Goal: Transaction & Acquisition: Obtain resource

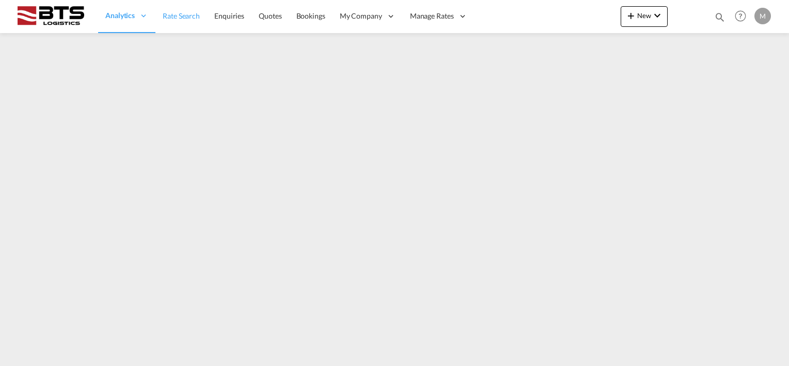
click at [186, 19] on span "Rate Search" at bounding box center [181, 15] width 37 height 9
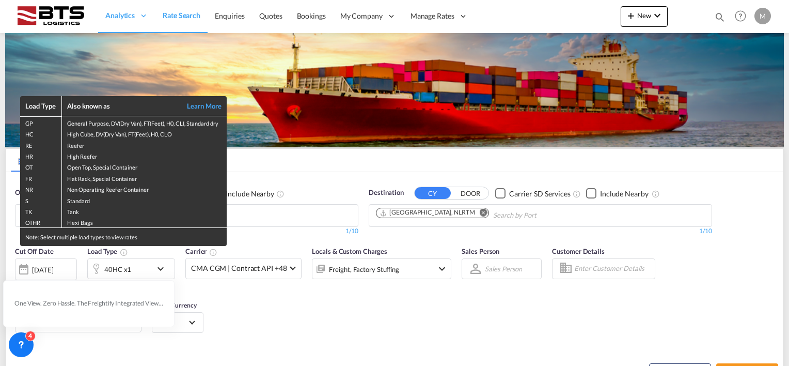
click at [366, 332] on div "Load Type Also known as Learn More GP General Purpose, DV(Dry Van), FT(Feet), H…" at bounding box center [394, 183] width 789 height 366
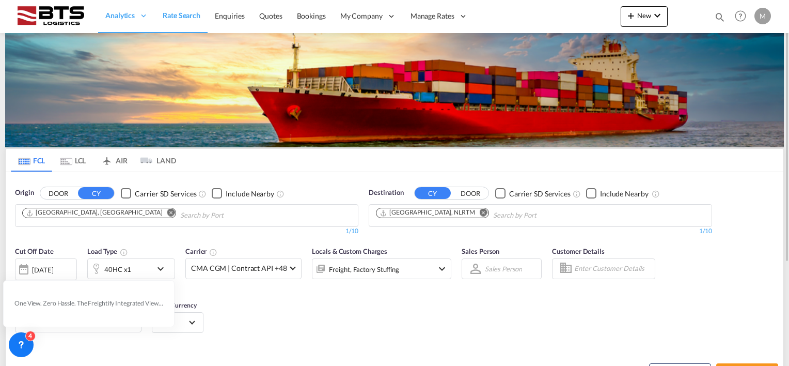
click at [383, 329] on div "Cut Off Date [DATE] [DATE] Load Type 40HC x1 Carrier CMA CGM | Contract API +48…" at bounding box center [395, 291] width 778 height 101
click at [604, 320] on div "Cut Off Date [DATE] [DATE] Load Type 40HC x1 Carrier CMA CGM | Contract API +48…" at bounding box center [395, 291] width 778 height 101
click at [167, 210] on md-icon "Remove" at bounding box center [171, 213] width 8 height 8
click at [480, 214] on md-icon "Remove" at bounding box center [484, 213] width 8 height 8
click at [69, 217] on body "Analytics Reports Dashboard Rate Search Enquiries Quotes Bookings" at bounding box center [394, 183] width 789 height 366
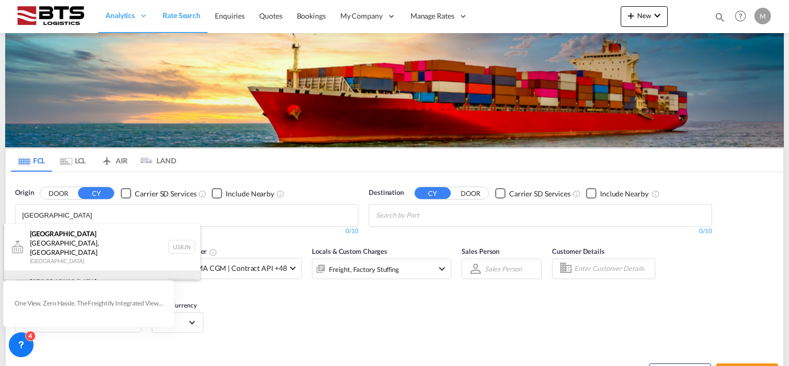
type input "[GEOGRAPHIC_DATA]"
click at [62, 270] on div "[GEOGRAPHIC_DATA] [GEOGRAPHIC_DATA] NLRTM" at bounding box center [102, 285] width 196 height 31
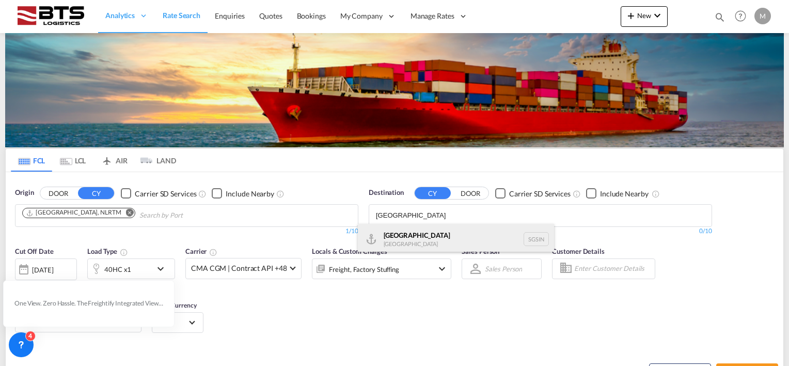
type input "[GEOGRAPHIC_DATA]"
click at [417, 240] on div "Singapore [GEOGRAPHIC_DATA] [GEOGRAPHIC_DATA]" at bounding box center [456, 239] width 196 height 31
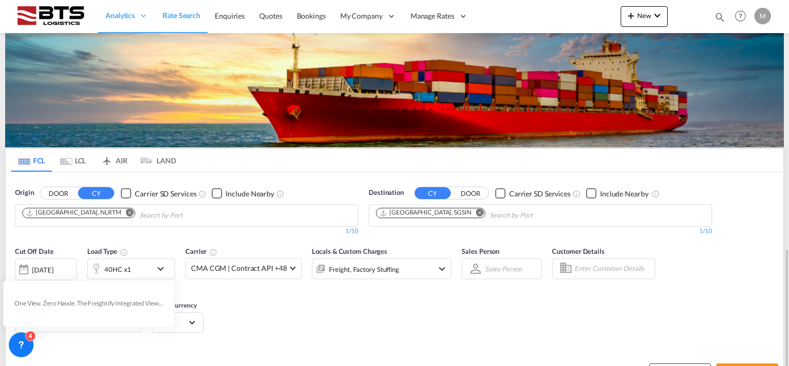
scroll to position [145, 0]
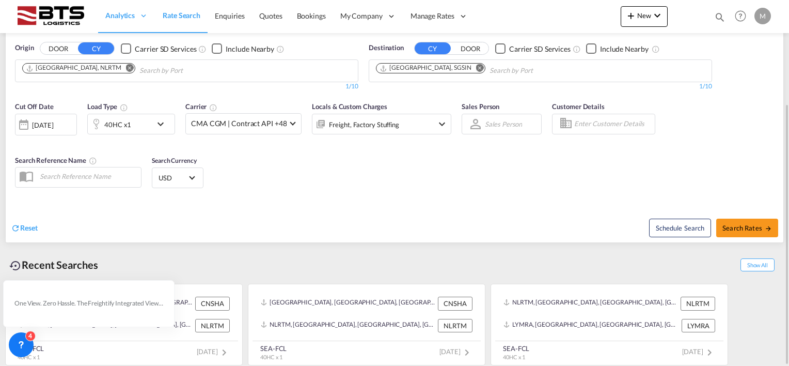
click at [163, 121] on md-icon "icon-chevron-down" at bounding box center [163, 124] width 18 height 12
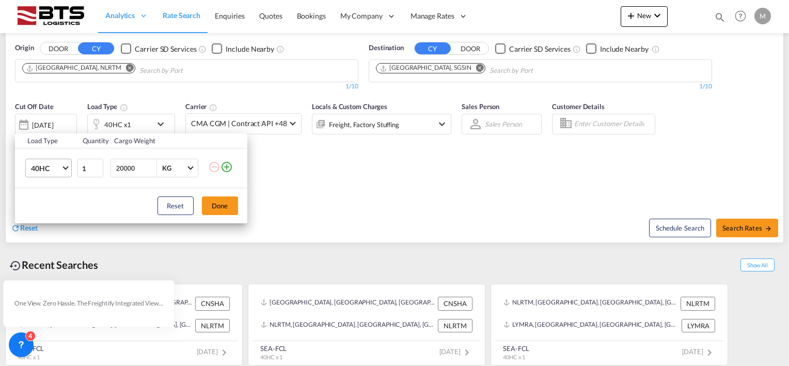
click at [70, 166] on md-select-value "40HC" at bounding box center [50, 168] width 41 height 18
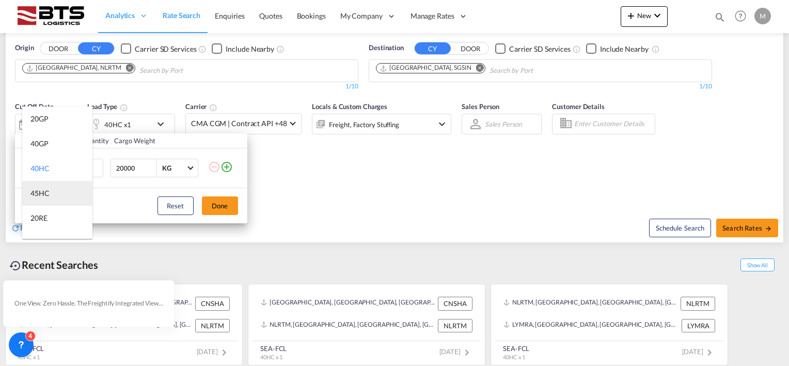
click at [54, 190] on md-option "45HC" at bounding box center [57, 193] width 70 height 25
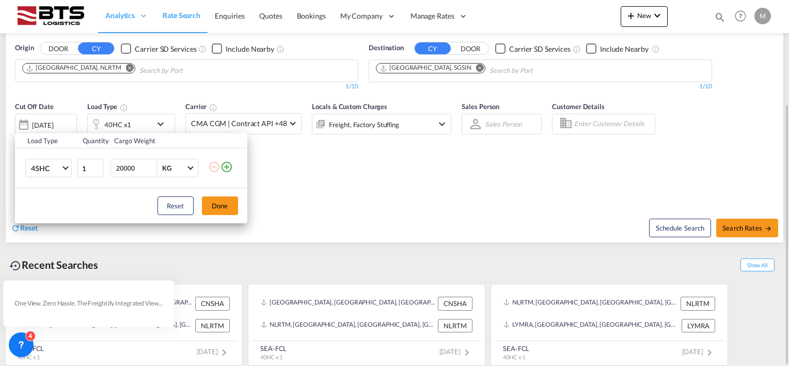
drag, startPoint x: 216, startPoint y: 202, endPoint x: 226, endPoint y: 202, distance: 9.8
click at [217, 202] on button "Done" at bounding box center [220, 205] width 36 height 19
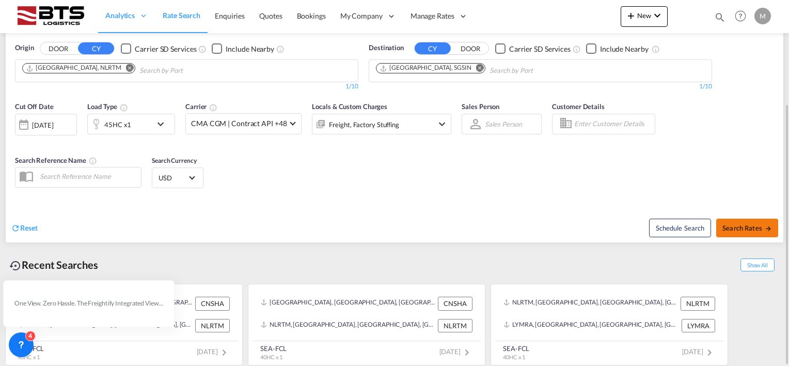
click at [742, 227] on span "Search Rates" at bounding box center [747, 228] width 50 height 8
type input "NLRTM to SGSIN / [DATE]"
